Goal: Task Accomplishment & Management: Manage account settings

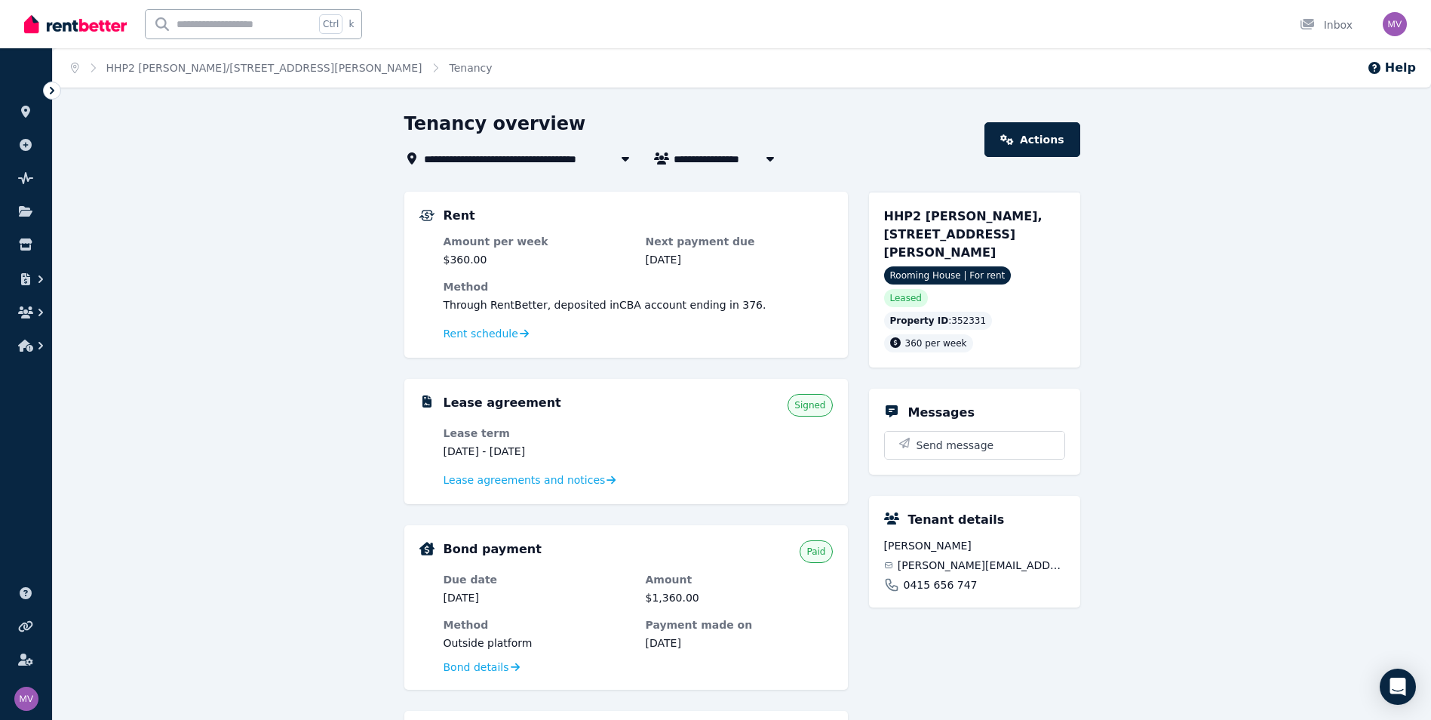
click at [185, 25] on input "text" at bounding box center [230, 24] width 169 height 29
type input "******"
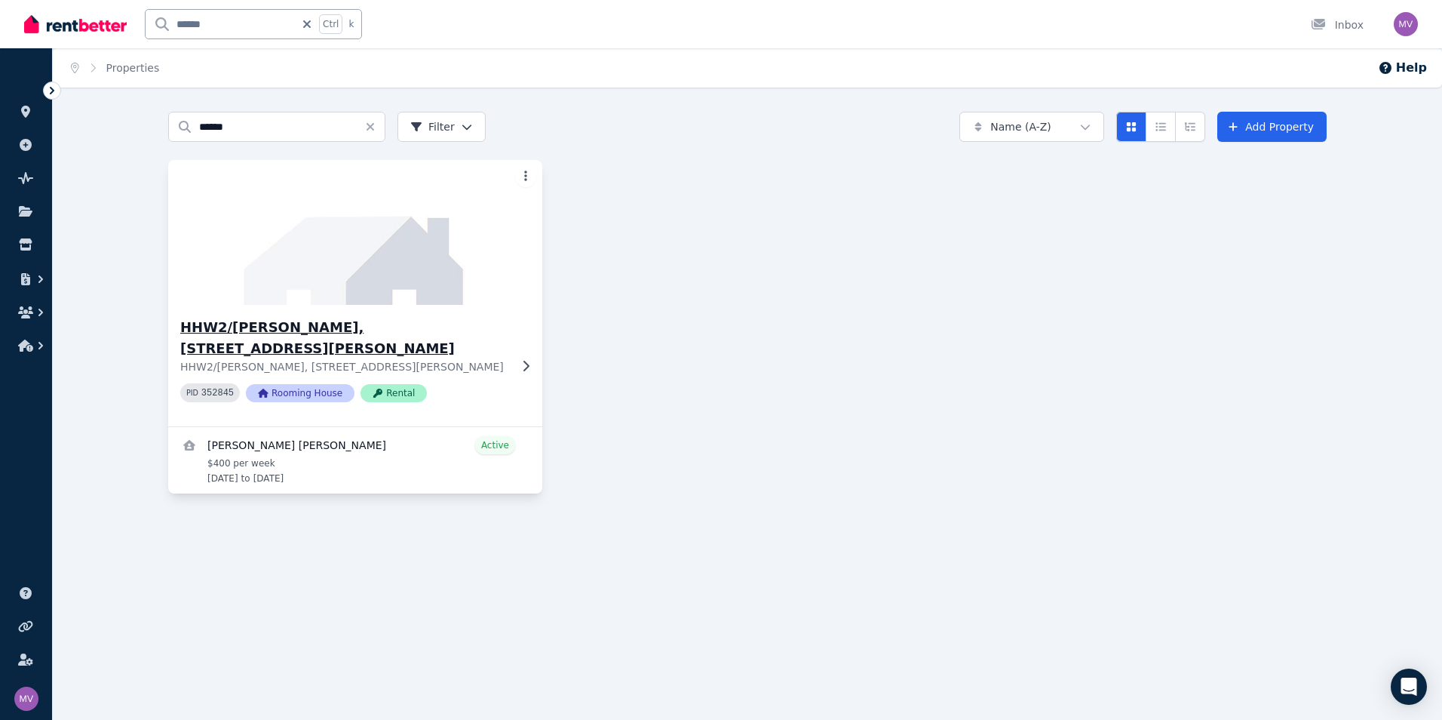
click at [312, 333] on h3 "HHW2/Louise, 109 Lytton Rd" at bounding box center [344, 338] width 329 height 42
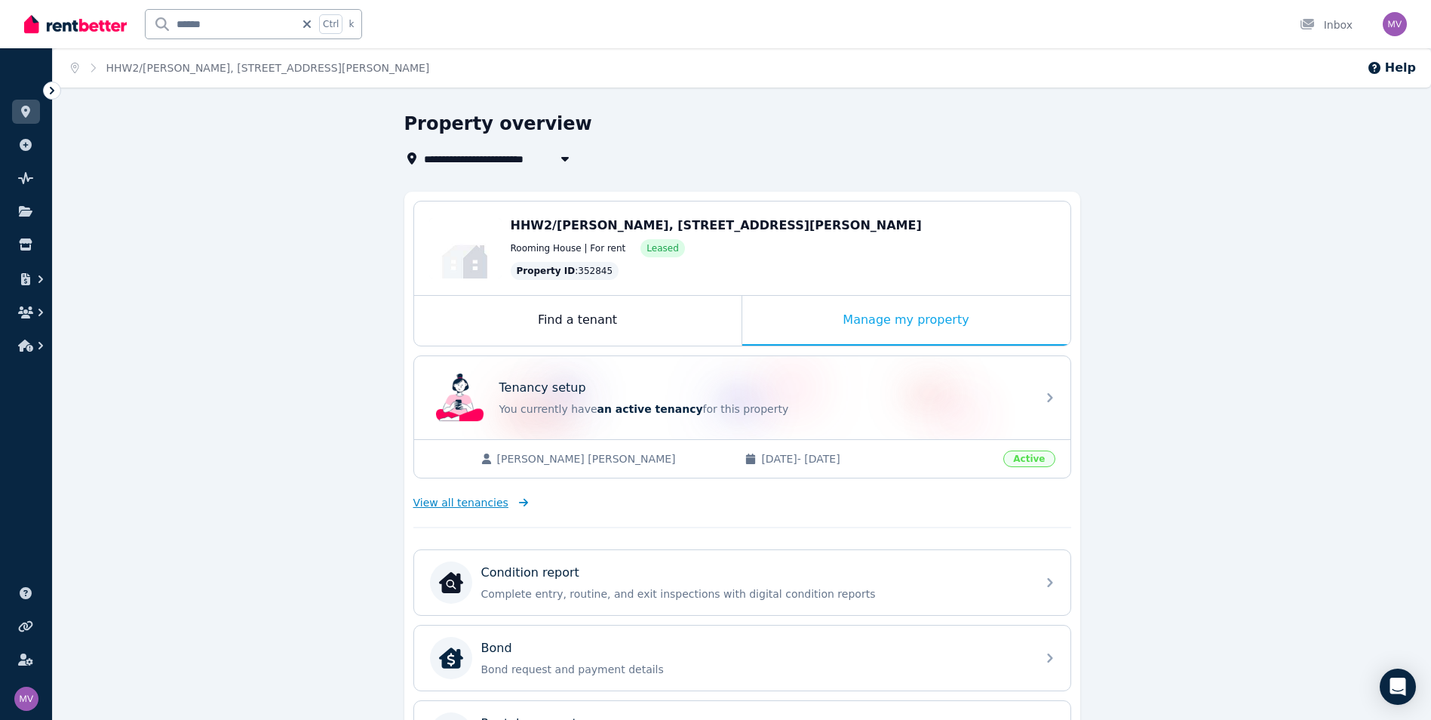
click at [476, 502] on span "View all tenancies" at bounding box center [460, 502] width 95 height 15
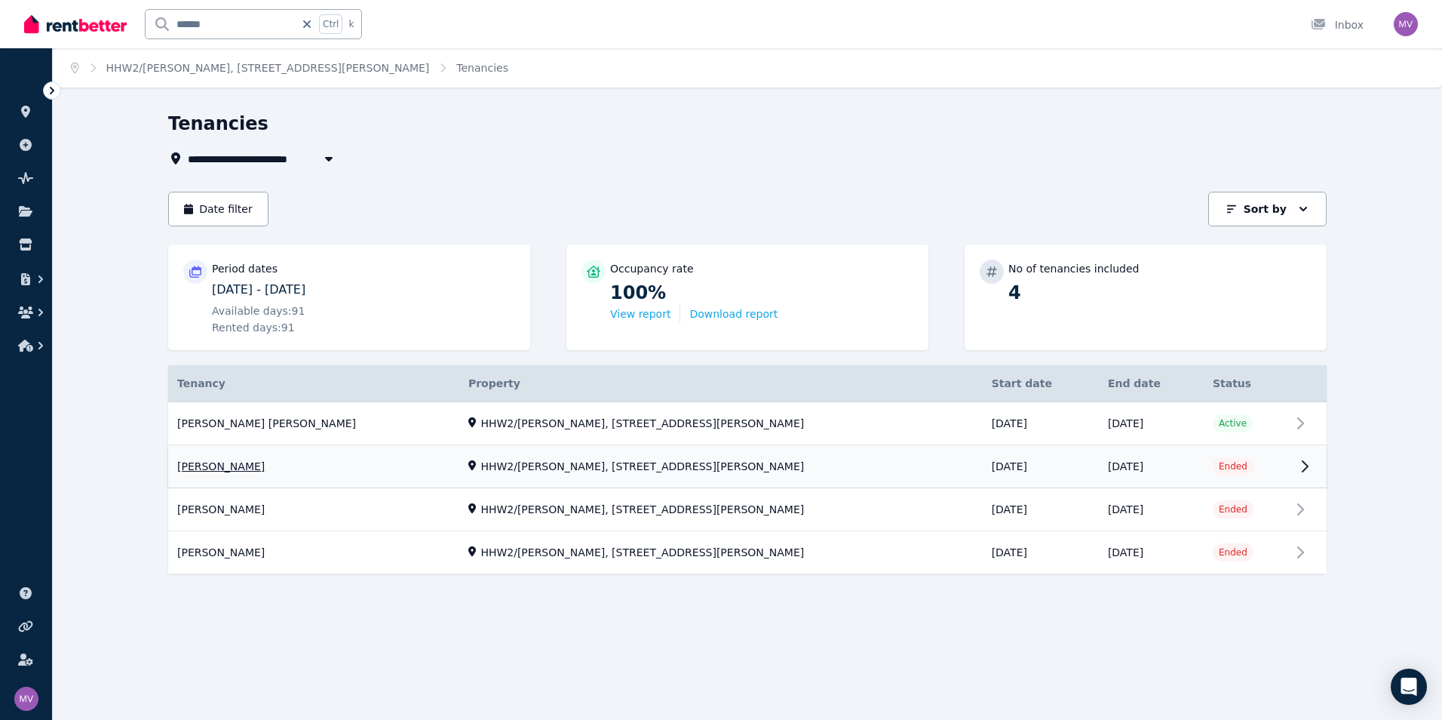
click at [272, 465] on link "View property details" at bounding box center [747, 467] width 1159 height 42
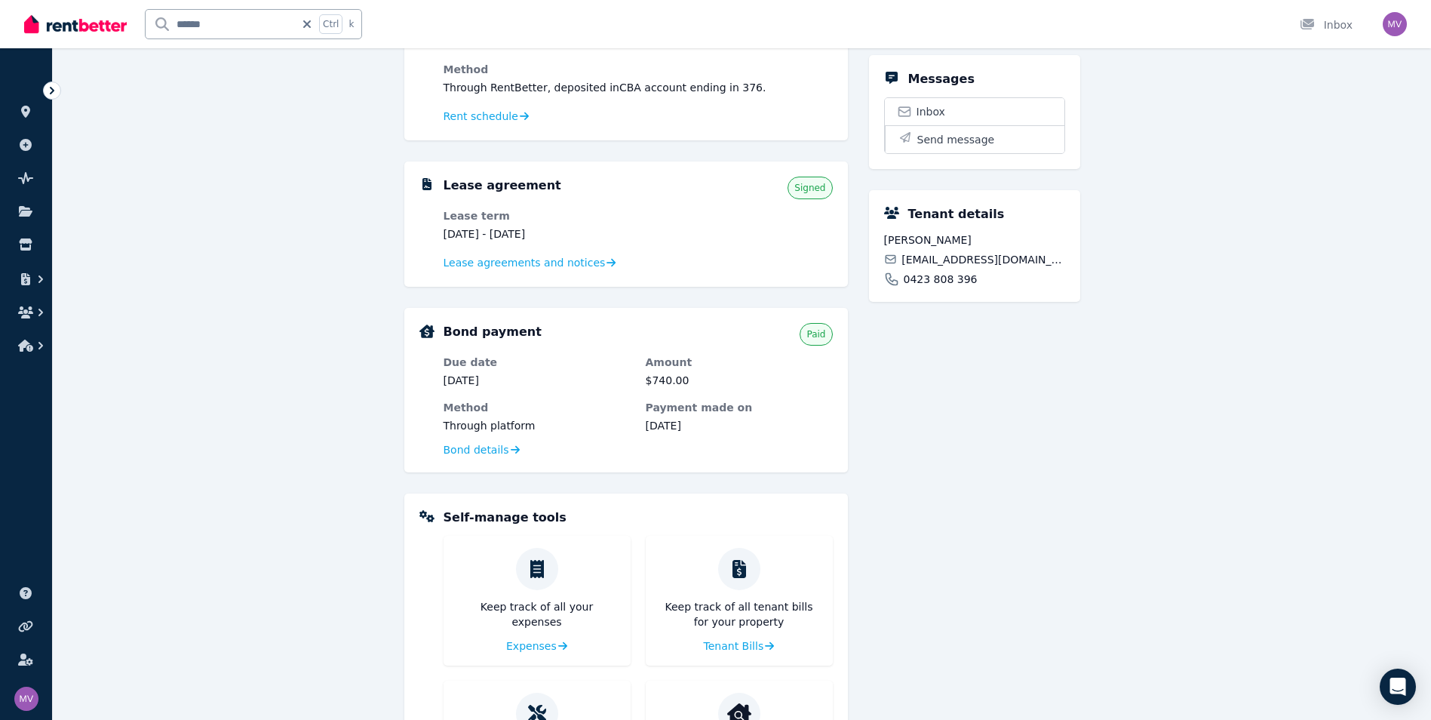
scroll to position [355, 0]
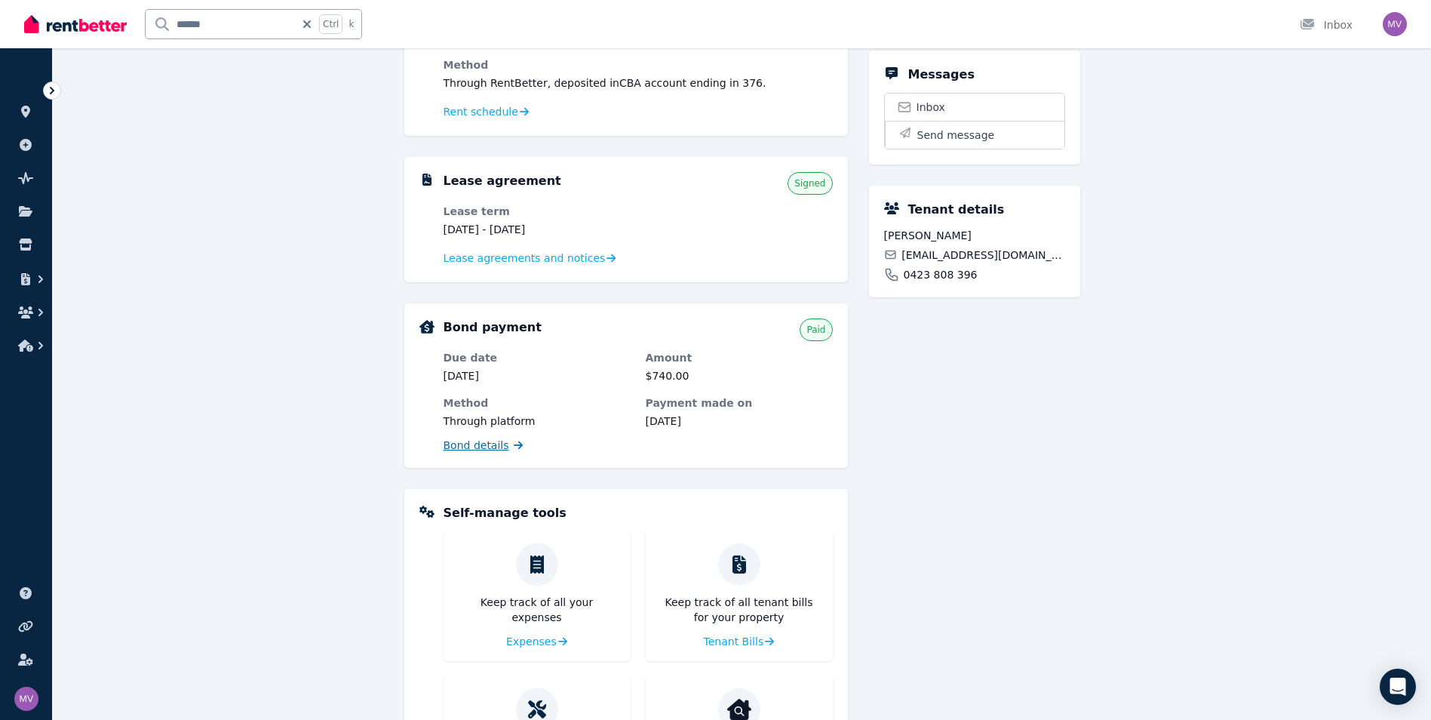
click at [482, 446] on span "Bond details" at bounding box center [477, 445] width 66 height 15
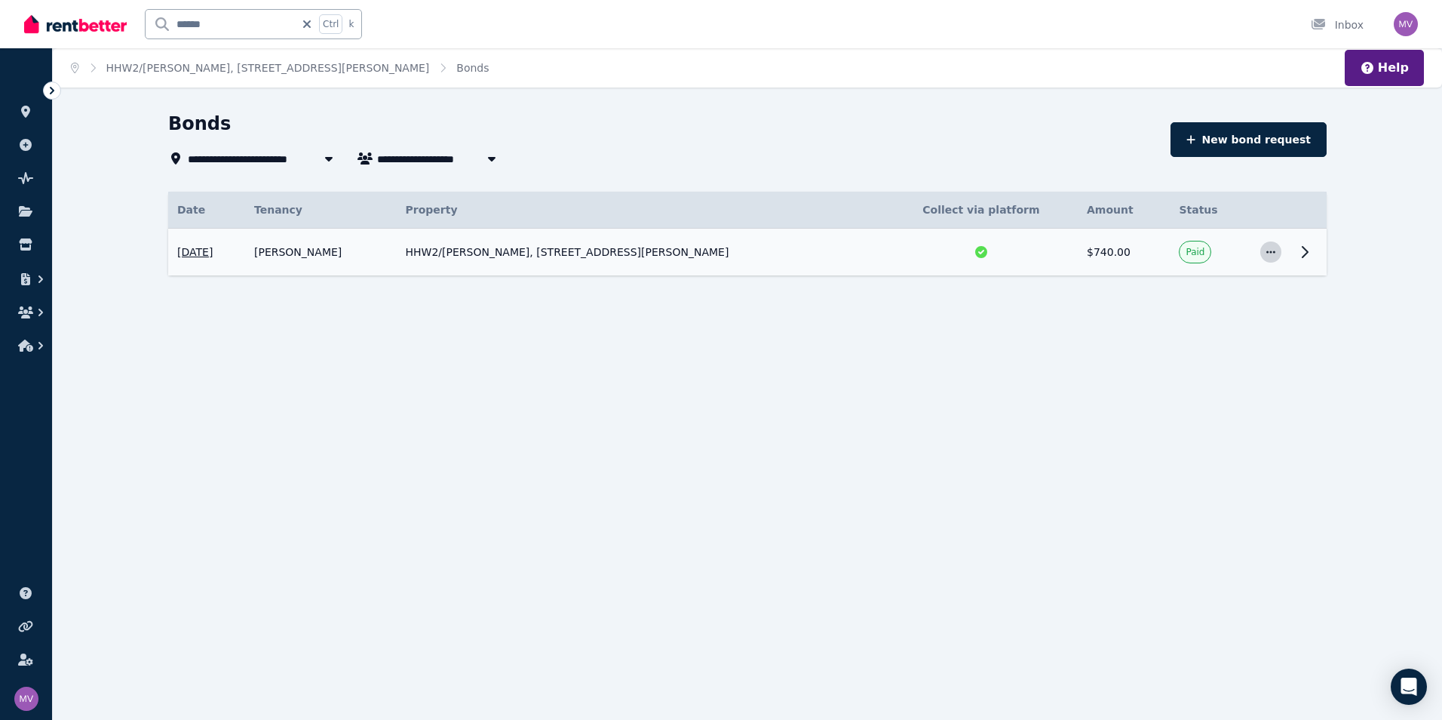
click at [1080, 256] on icon "button" at bounding box center [1271, 252] width 12 height 11
click at [1080, 293] on span "View details" at bounding box center [1221, 293] width 97 height 18
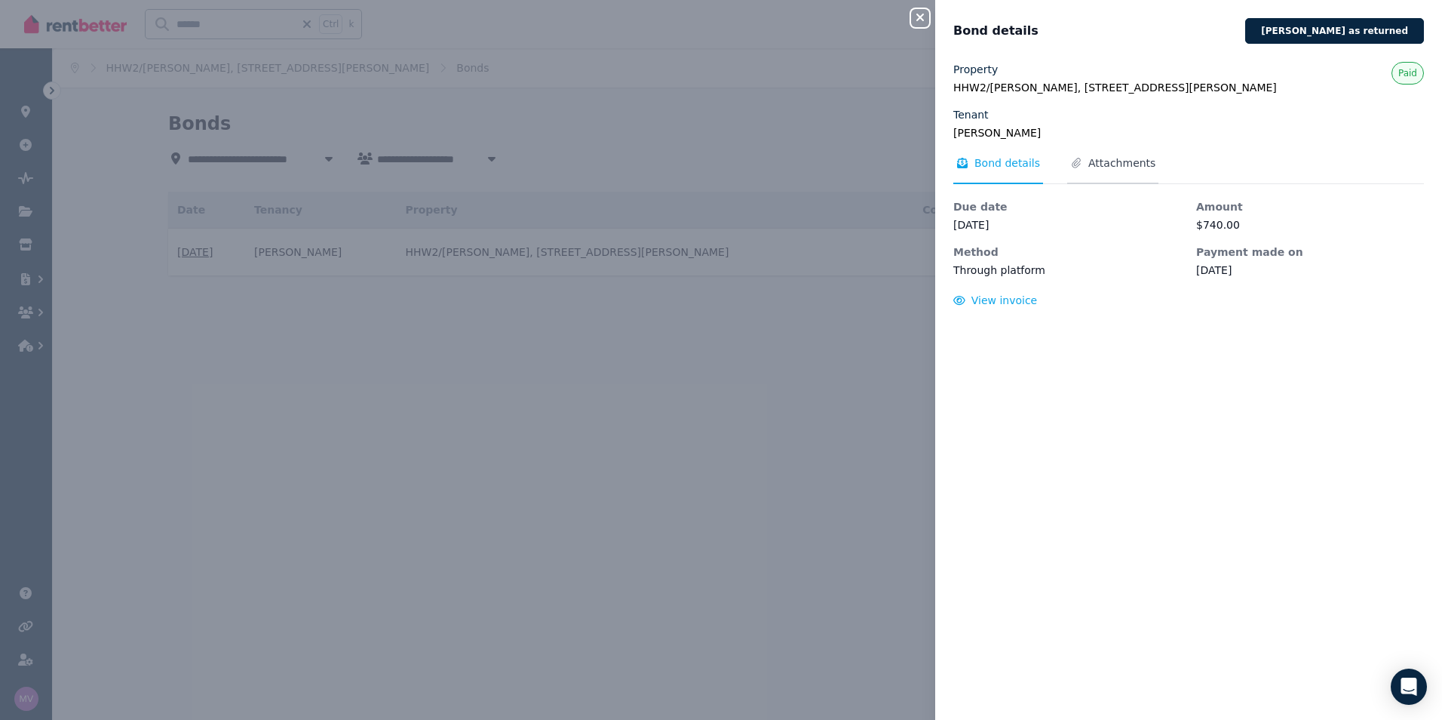
click at [1080, 173] on span "Attachments" at bounding box center [1112, 169] width 91 height 29
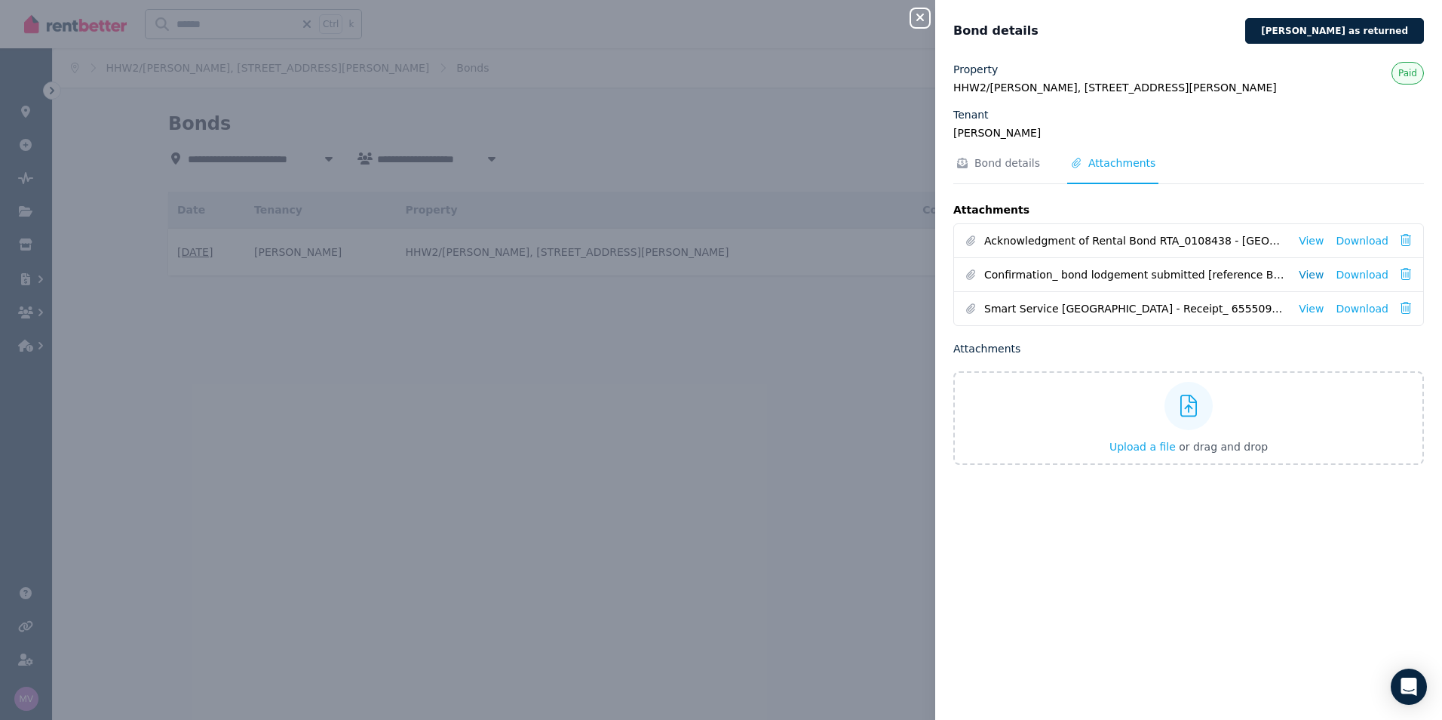
click at [1080, 280] on link "View" at bounding box center [1311, 274] width 25 height 15
click at [1080, 247] on link "View" at bounding box center [1311, 240] width 25 height 15
click at [1080, 33] on button "Mark bond as returned" at bounding box center [1335, 31] width 179 height 26
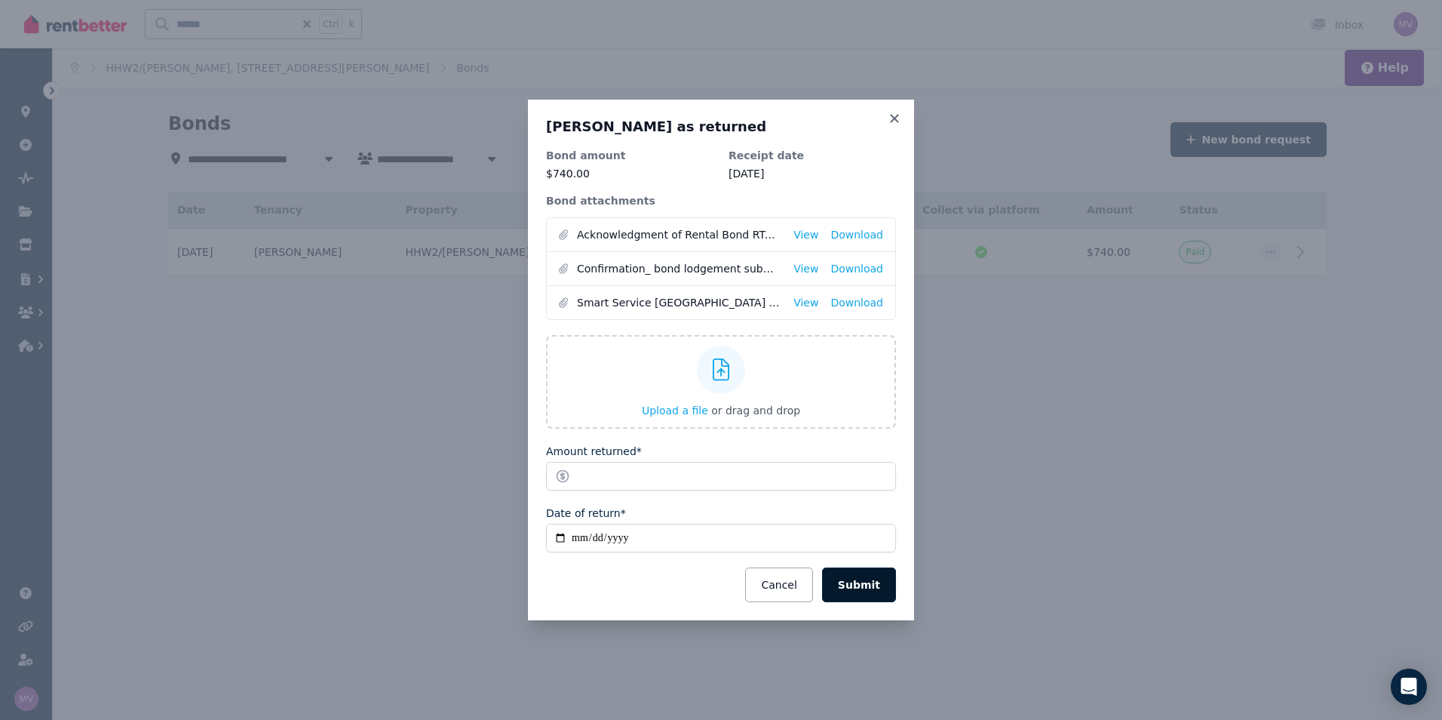
click at [868, 591] on button "Submit" at bounding box center [859, 584] width 74 height 35
